Goal: Information Seeking & Learning: Learn about a topic

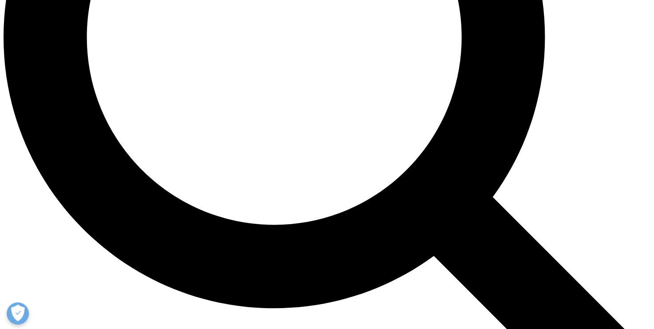
scroll to position [933, 0]
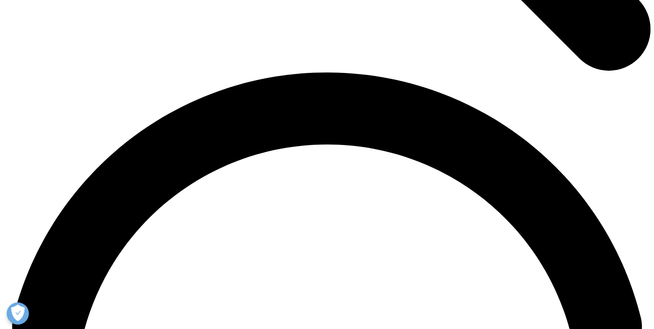
scroll to position [1244, 0]
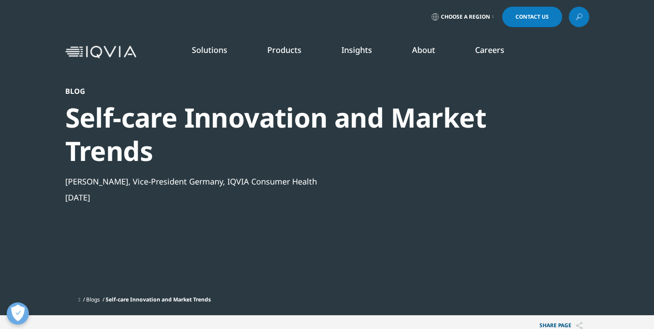
click at [258, 124] on div "Self-care Innovation and Market Trends" at bounding box center [303, 134] width 476 height 67
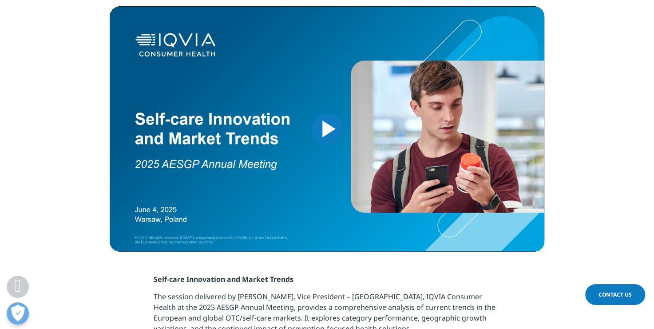
scroll to position [489, 0]
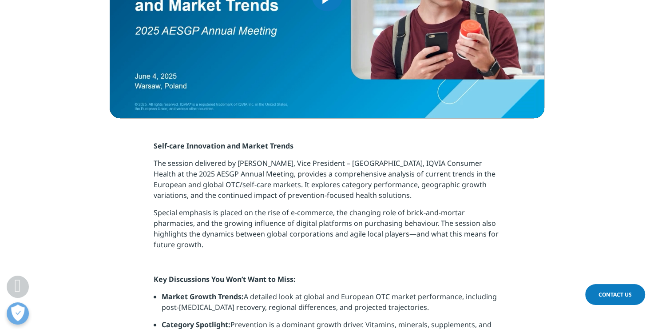
click at [182, 143] on strong "Self-care Innovation and Market Trends" at bounding box center [224, 146] width 140 height 10
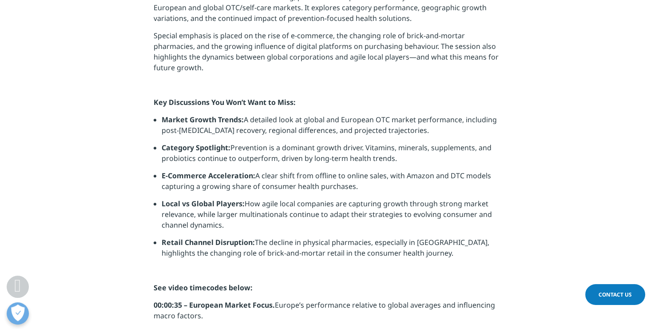
scroll to position [666, 0]
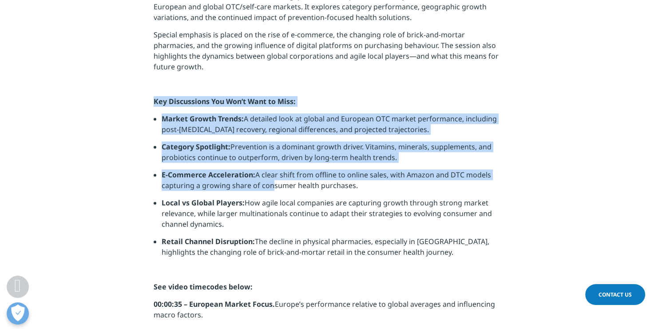
drag, startPoint x: 155, startPoint y: 99, endPoint x: 266, endPoint y: 190, distance: 144.0
click at [266, 190] on div "Self-care Innovation and Market Trends The session delivered by [PERSON_NAME], …" at bounding box center [327, 327] width 347 height 728
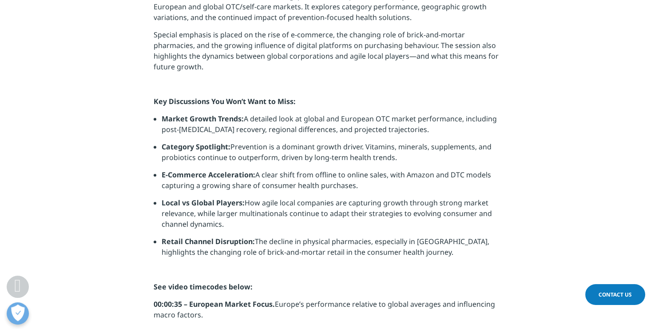
drag, startPoint x: 266, startPoint y: 190, endPoint x: 267, endPoint y: 204, distance: 13.8
click at [267, 204] on li "Local vs Global Players: How agile local companies are capturing growth through…" at bounding box center [331, 216] width 339 height 39
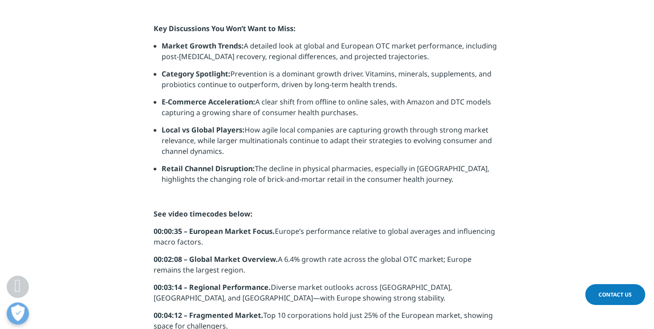
scroll to position [755, 0]
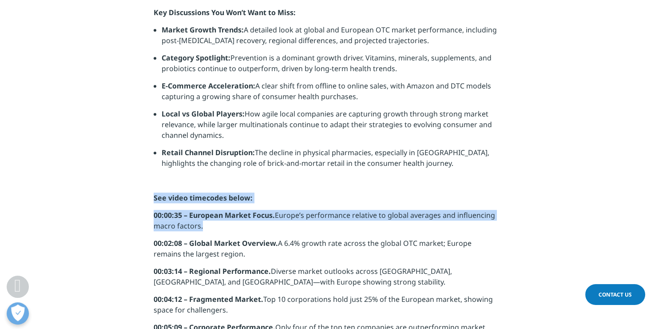
drag, startPoint x: 207, startPoint y: 227, endPoint x: 153, endPoint y: 200, distance: 59.8
click at [154, 200] on div "Self-care Innovation and Market Trends The session delivered by [PERSON_NAME], …" at bounding box center [327, 238] width 347 height 728
drag, startPoint x: 153, startPoint y: 200, endPoint x: 188, endPoint y: 226, distance: 42.6
click at [188, 226] on p "00:00:35 – European Market Focus. Europe’s performance relative to global avera…" at bounding box center [327, 224] width 347 height 28
click at [197, 226] on p "00:00:35 – European Market Focus. Europe’s performance relative to global avera…" at bounding box center [327, 224] width 347 height 28
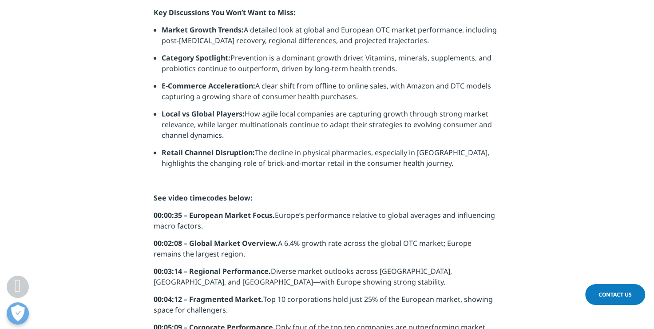
drag, startPoint x: 215, startPoint y: 257, endPoint x: 190, endPoint y: 247, distance: 26.9
click at [190, 247] on p "00:02:08 – Global Market Overview. A 6.4% growth rate across the global OTC mar…" at bounding box center [327, 252] width 347 height 28
drag, startPoint x: 190, startPoint y: 247, endPoint x: 197, endPoint y: 249, distance: 7.4
click at [197, 249] on p "00:02:08 – Global Market Overview. A 6.4% growth rate across the global OTC mar…" at bounding box center [327, 252] width 347 height 28
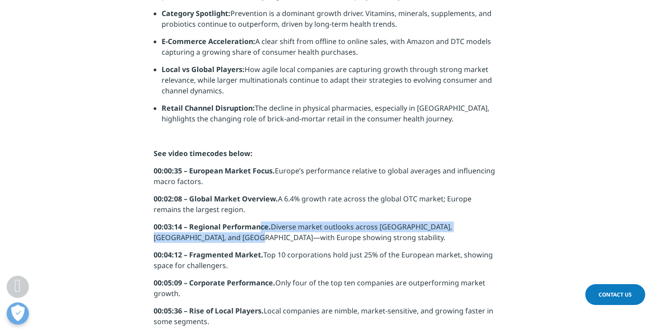
drag, startPoint x: 194, startPoint y: 236, endPoint x: 259, endPoint y: 232, distance: 65.9
click at [259, 232] on p "00:03:14 – Regional Performance. Diverse market outlooks across [GEOGRAPHIC_DAT…" at bounding box center [327, 235] width 347 height 28
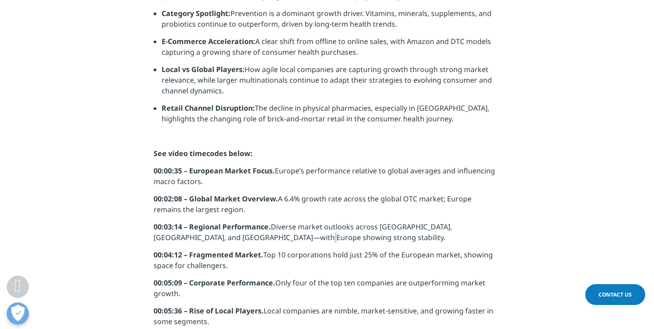
drag, startPoint x: 259, startPoint y: 232, endPoint x: 250, endPoint y: 242, distance: 13.5
click at [250, 242] on p "00:03:14 – Regional Performance. Diverse market outlooks across [GEOGRAPHIC_DAT…" at bounding box center [327, 235] width 347 height 28
drag, startPoint x: 250, startPoint y: 242, endPoint x: 232, endPoint y: 262, distance: 27.1
click at [232, 262] on p "00:04:12 – Fragmented Market. Top 10 corporations hold just 25% of the European…" at bounding box center [327, 263] width 347 height 28
click at [236, 263] on p "00:04:12 – Fragmented Market. Top 10 corporations hold just 25% of the European…" at bounding box center [327, 263] width 347 height 28
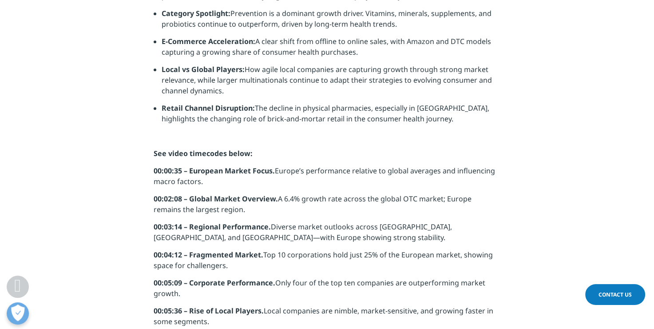
scroll to position [844, 0]
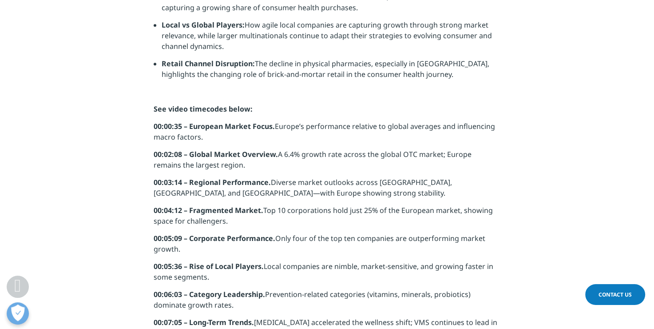
drag, startPoint x: 199, startPoint y: 254, endPoint x: 153, endPoint y: 236, distance: 48.7
click at [154, 236] on p "00:05:09 – Corporate Performance. Only four of the top ten companies are outper…" at bounding box center [327, 247] width 347 height 28
drag, startPoint x: 153, startPoint y: 236, endPoint x: 191, endPoint y: 250, distance: 40.4
click at [191, 250] on p "00:05:09 – Corporate Performance. Only four of the top ten companies are outper…" at bounding box center [327, 247] width 347 height 28
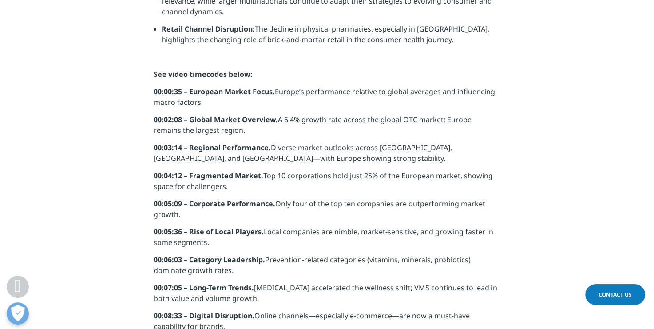
scroll to position [889, 0]
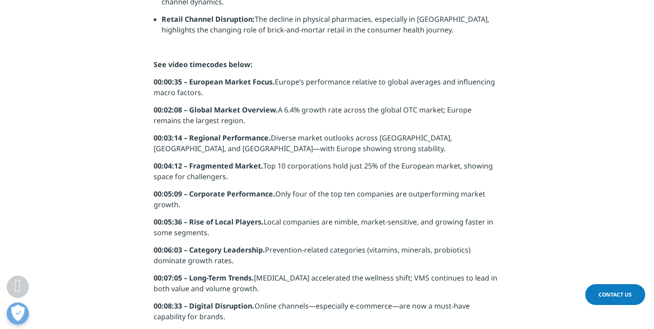
drag, startPoint x: 266, startPoint y: 249, endPoint x: 275, endPoint y: 258, distance: 12.3
click at [275, 258] on p "00:06:03 – Category Leadership. Prevention-related categories (vitamins, minera…" at bounding box center [327, 258] width 347 height 28
drag, startPoint x: 275, startPoint y: 258, endPoint x: 251, endPoint y: 262, distance: 24.0
click at [251, 262] on p "00:06:03 – Category Leadership. Prevention-related categories (vitamins, minera…" at bounding box center [327, 258] width 347 height 28
click at [261, 263] on p "00:06:03 – Category Leadership. Prevention-related categories (vitamins, minera…" at bounding box center [327, 258] width 347 height 28
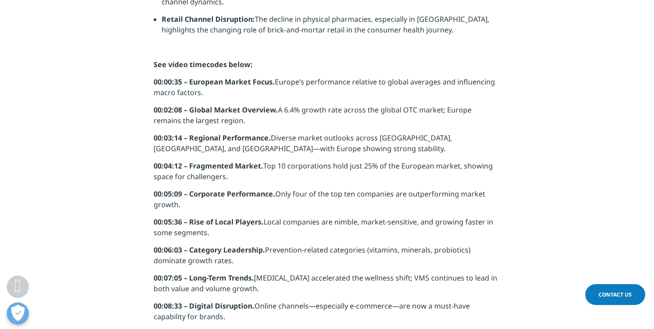
click at [249, 259] on p "00:06:03 – Category Leadership. Prevention-related categories (vitamins, minera…" at bounding box center [327, 258] width 347 height 28
drag, startPoint x: 247, startPoint y: 264, endPoint x: 239, endPoint y: 261, distance: 8.9
click at [239, 261] on p "00:06:03 – Category Leadership. Prevention-related categories (vitamins, minera…" at bounding box center [327, 258] width 347 height 28
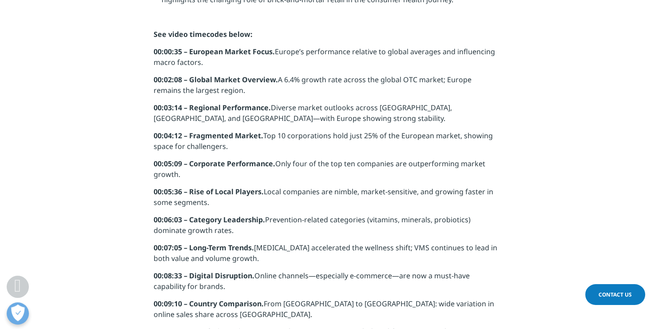
scroll to position [933, 0]
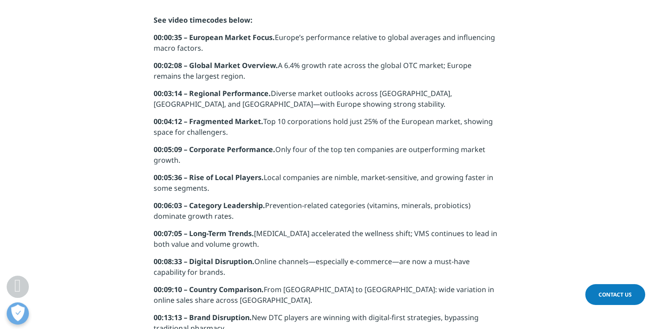
click at [228, 245] on p "00:07:05 – Long-Term Trends. [MEDICAL_DATA] accelerated the wellness shift; VMS…" at bounding box center [327, 242] width 347 height 28
click at [239, 246] on p "00:07:05 – Long-Term Trends. [MEDICAL_DATA] accelerated the wellness shift; VMS…" at bounding box center [327, 242] width 347 height 28
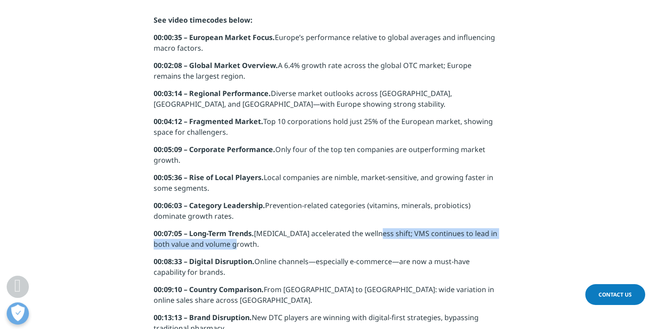
drag, startPoint x: 381, startPoint y: 233, endPoint x: 395, endPoint y: 240, distance: 15.1
click at [395, 240] on p "00:07:05 – Long-Term Trends. [MEDICAL_DATA] accelerated the wellness shift; VMS…" at bounding box center [327, 242] width 347 height 28
drag, startPoint x: 395, startPoint y: 240, endPoint x: 352, endPoint y: 240, distance: 42.2
click at [352, 240] on p "00:07:05 – Long-Term Trends. [MEDICAL_DATA] accelerated the wellness shift; VMS…" at bounding box center [327, 242] width 347 height 28
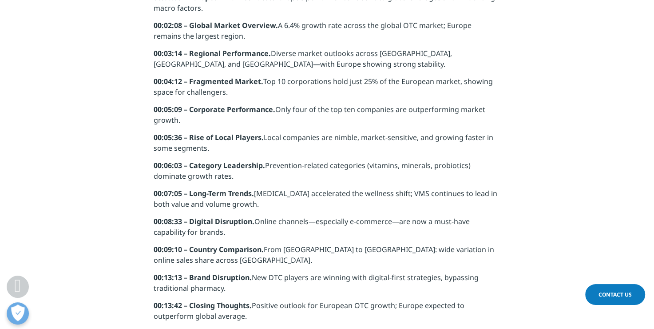
scroll to position [978, 0]
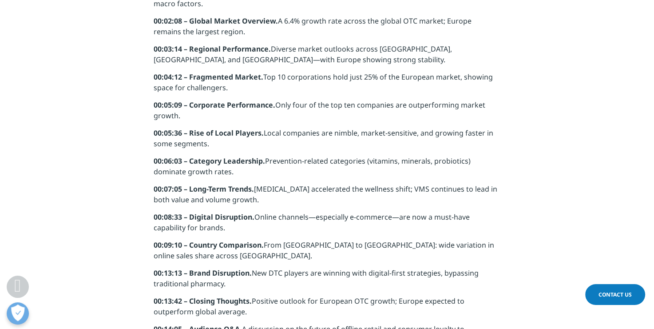
drag, startPoint x: 240, startPoint y: 231, endPoint x: 155, endPoint y: 217, distance: 86.6
click at [155, 217] on p "00:08:33 – Digital Disruption. Online channels—especially e-commerce—are now a …" at bounding box center [327, 226] width 347 height 28
drag, startPoint x: 155, startPoint y: 217, endPoint x: 194, endPoint y: 243, distance: 47.3
click at [194, 243] on strong "00:09:10 – Country Comparison." at bounding box center [209, 245] width 110 height 10
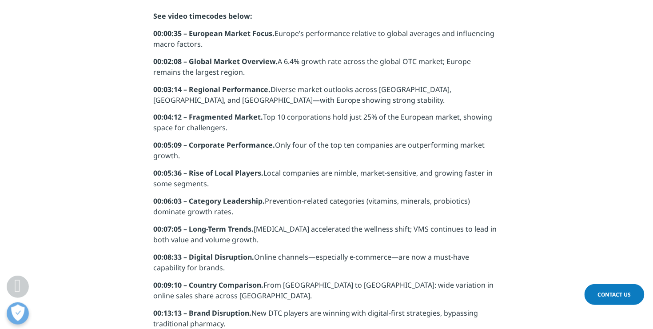
scroll to position [913, 0]
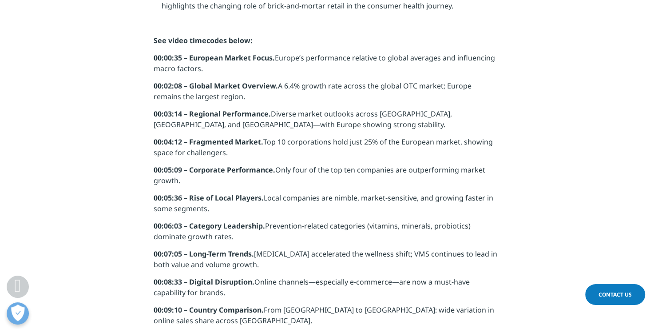
drag, startPoint x: 198, startPoint y: 298, endPoint x: 116, endPoint y: 43, distance: 267.7
click at [116, 43] on section "Self-care Innovation and Market Trends The session delivered by [PERSON_NAME], …" at bounding box center [327, 80] width 654 height 772
copy div "Lor ipsum dolorsita conse: 38:14:07 – Adipisci Elitse Doeiu. Tempor’i utlaboree…"
